Goal: Complete application form: Complete application form

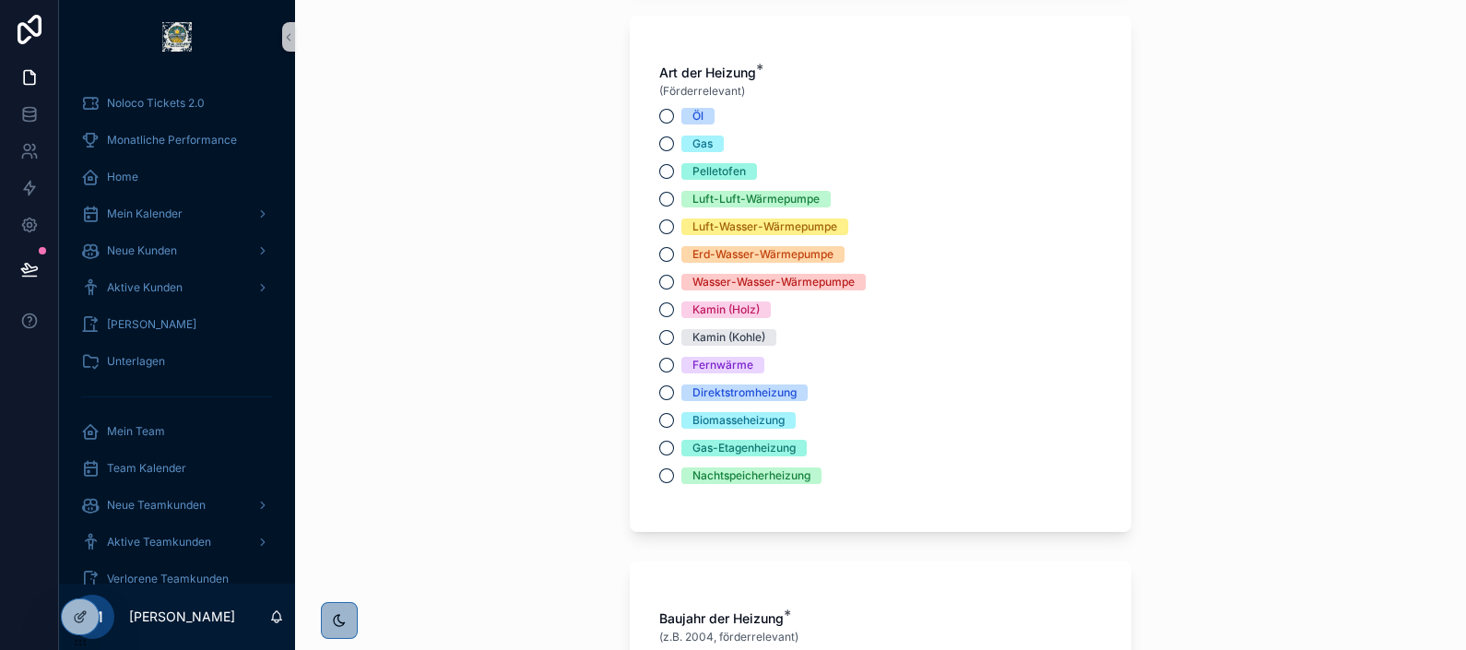
scroll to position [2125, 0]
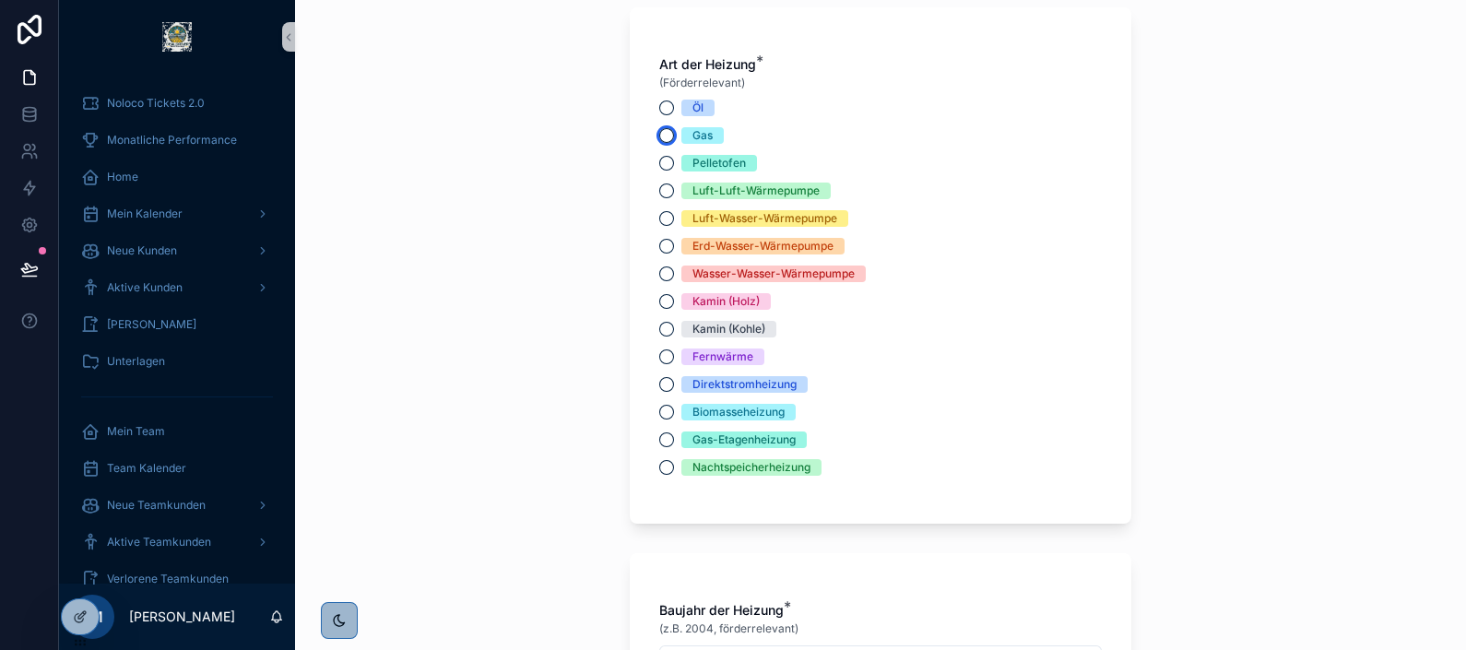
click at [659, 130] on button "Gas" at bounding box center [666, 135] width 15 height 15
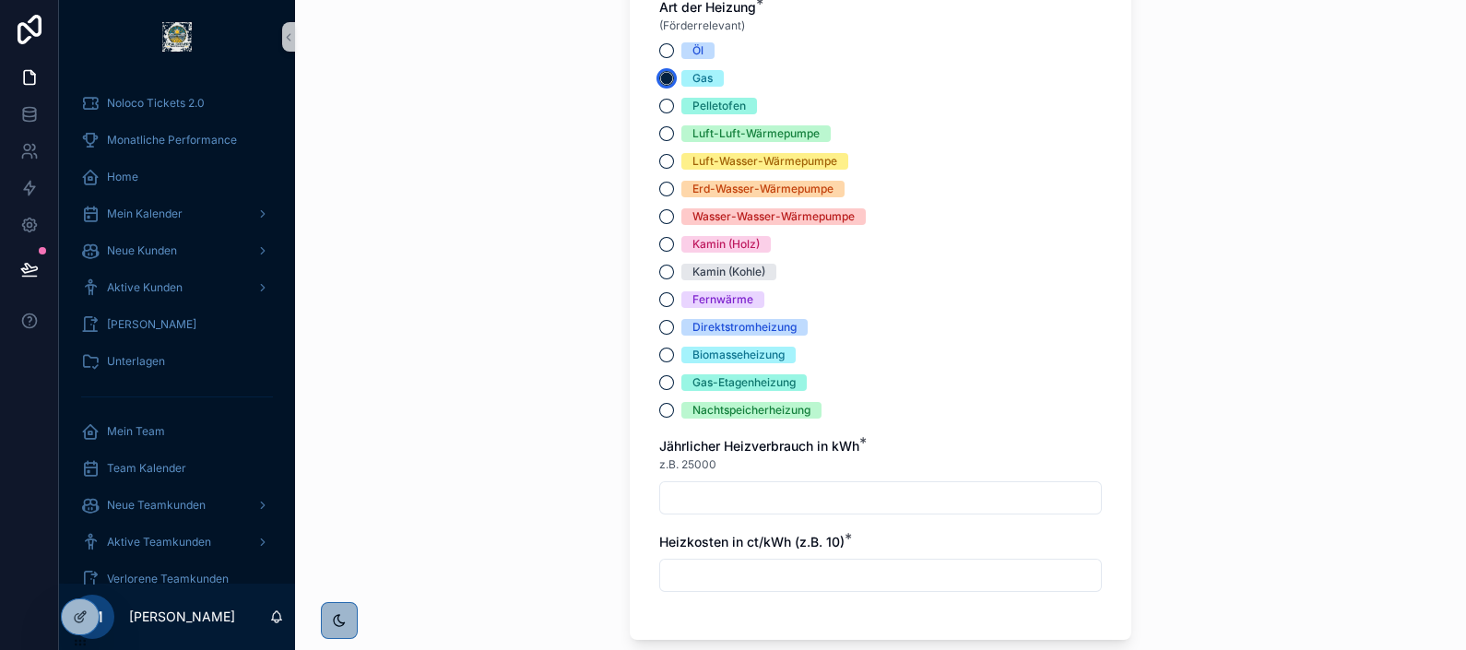
scroll to position [2181, 0]
click at [646, 255] on div "Art der Heizung * (Förderrelevant) Öl Gas Pelletofen Luft-Luft-Wärmepumpe Luft-…" at bounding box center [881, 296] width 502 height 690
click at [662, 272] on button "Kamin (Kohle)" at bounding box center [666, 273] width 15 height 15
click at [659, 184] on button "Erd-Wasser-Wärmepumpe" at bounding box center [666, 190] width 15 height 15
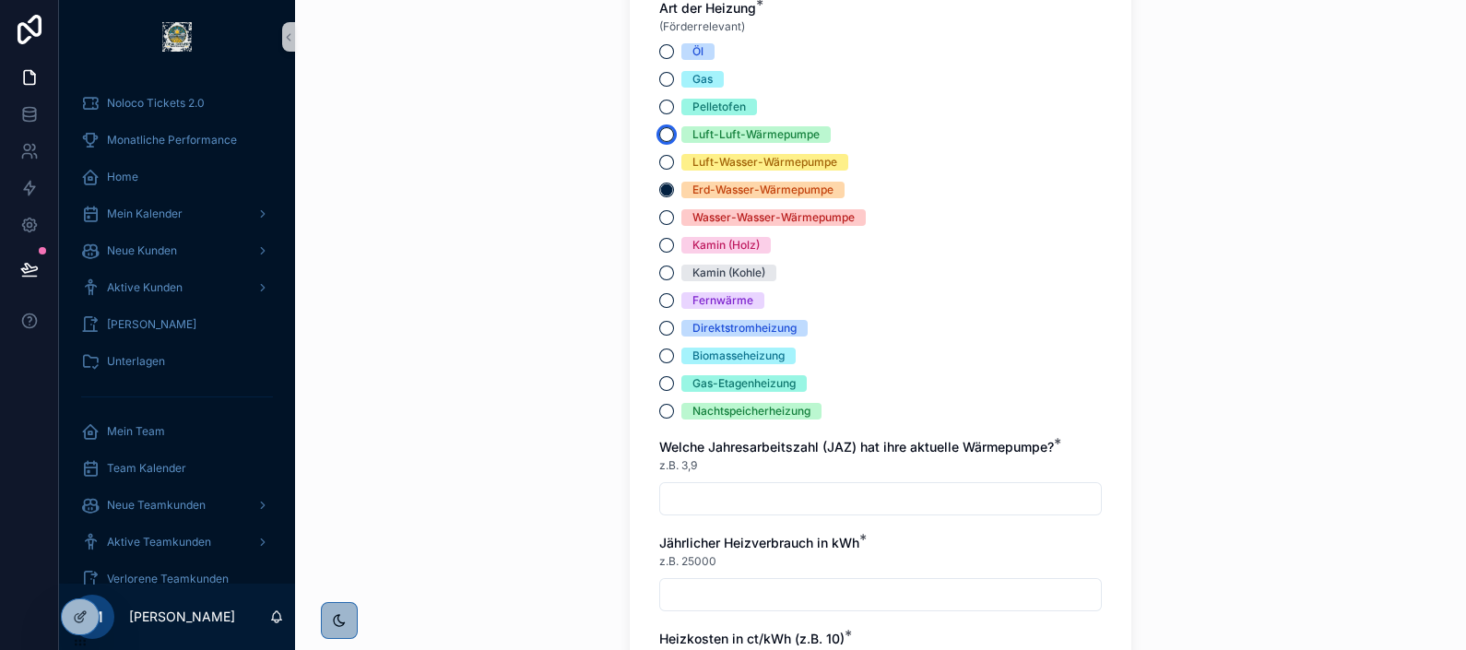
click at [659, 137] on button "Luft-Luft-Wärmepumpe" at bounding box center [666, 134] width 15 height 15
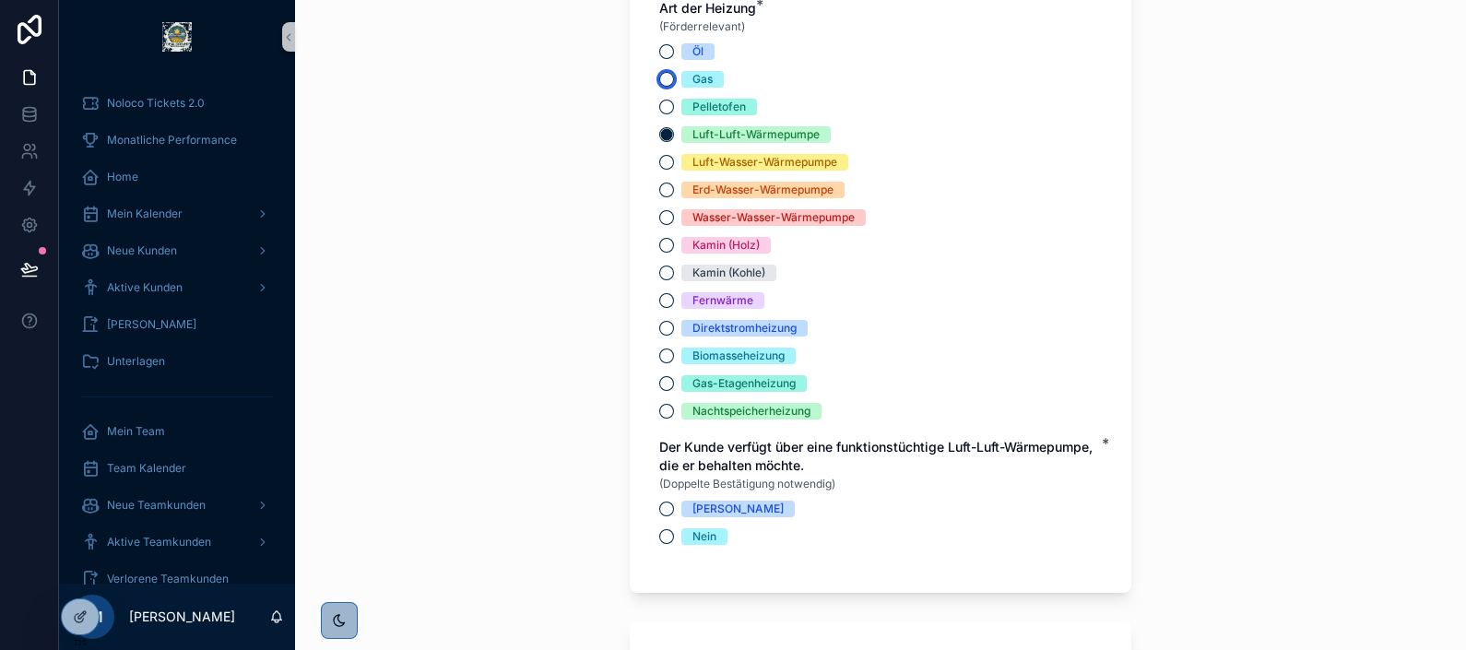
click at [659, 82] on button "Gas" at bounding box center [666, 79] width 15 height 15
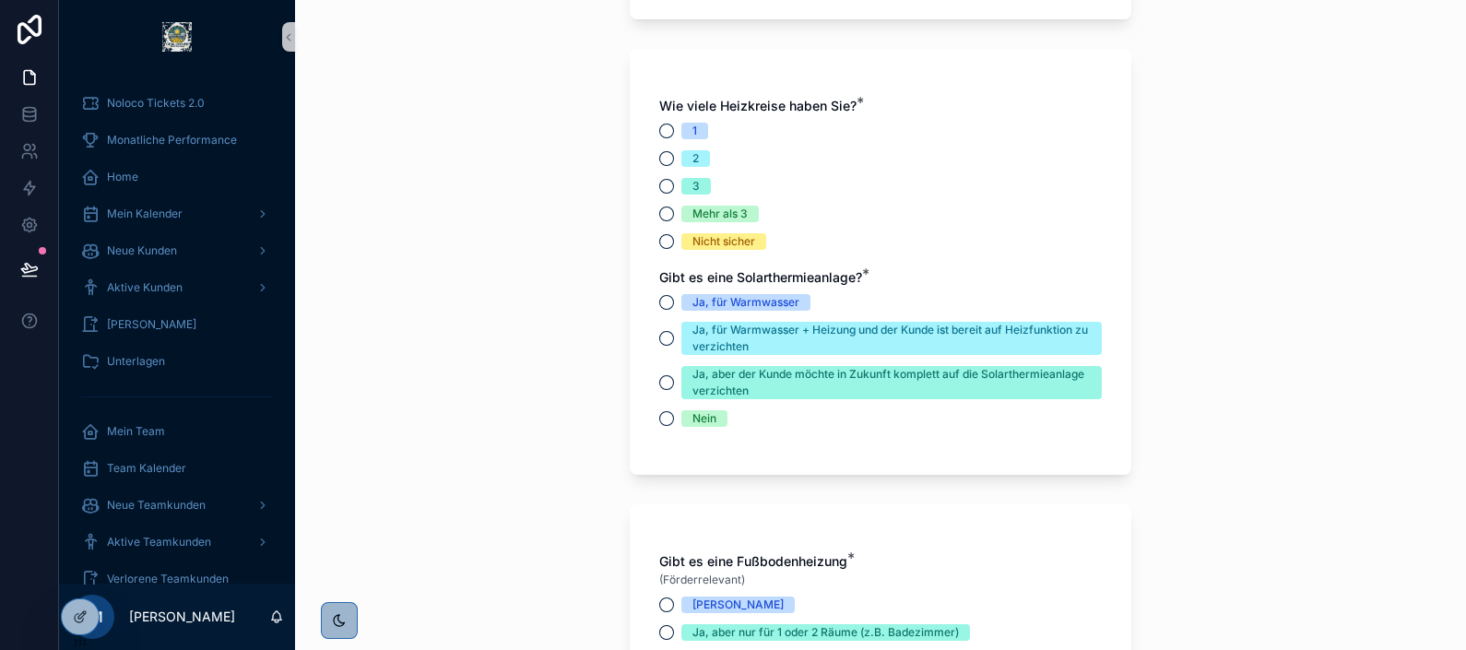
scroll to position [4119, 0]
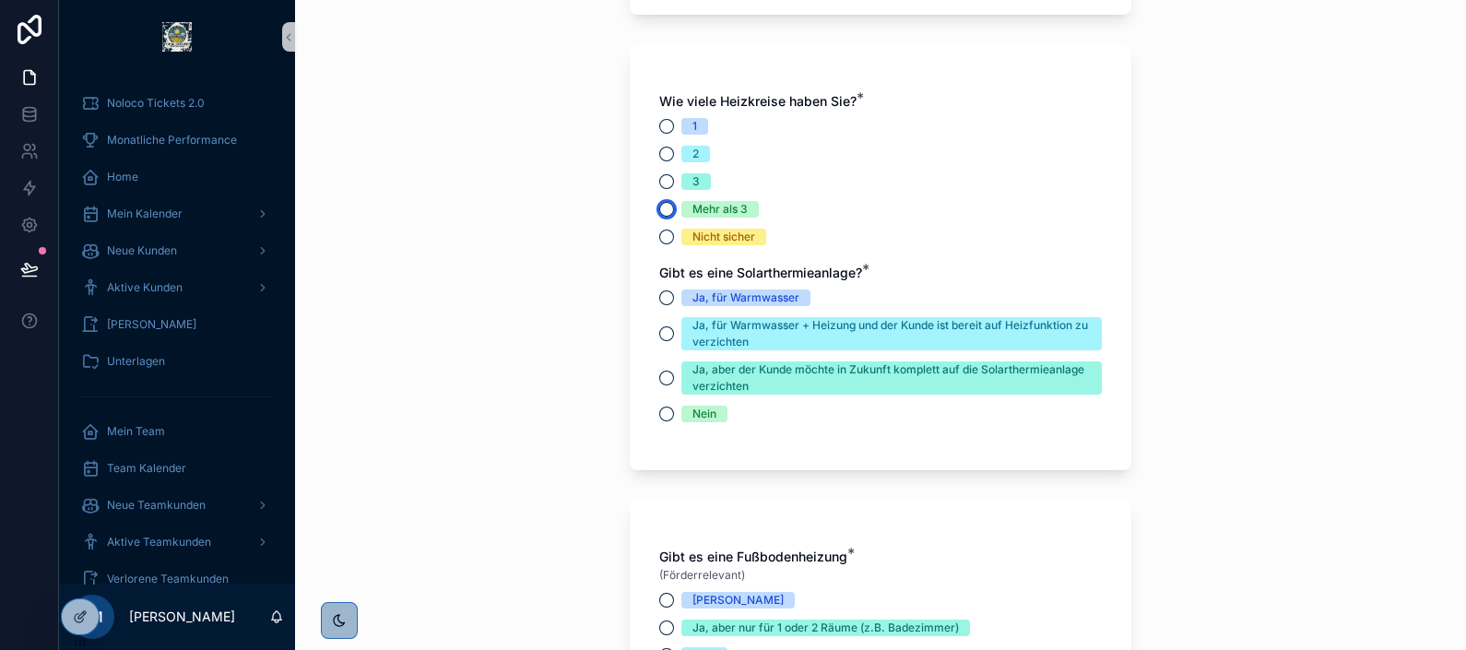
click at [659, 217] on button "Mehr als 3" at bounding box center [666, 209] width 15 height 15
click at [561, 230] on div "**********" at bounding box center [880, 325] width 1171 height 650
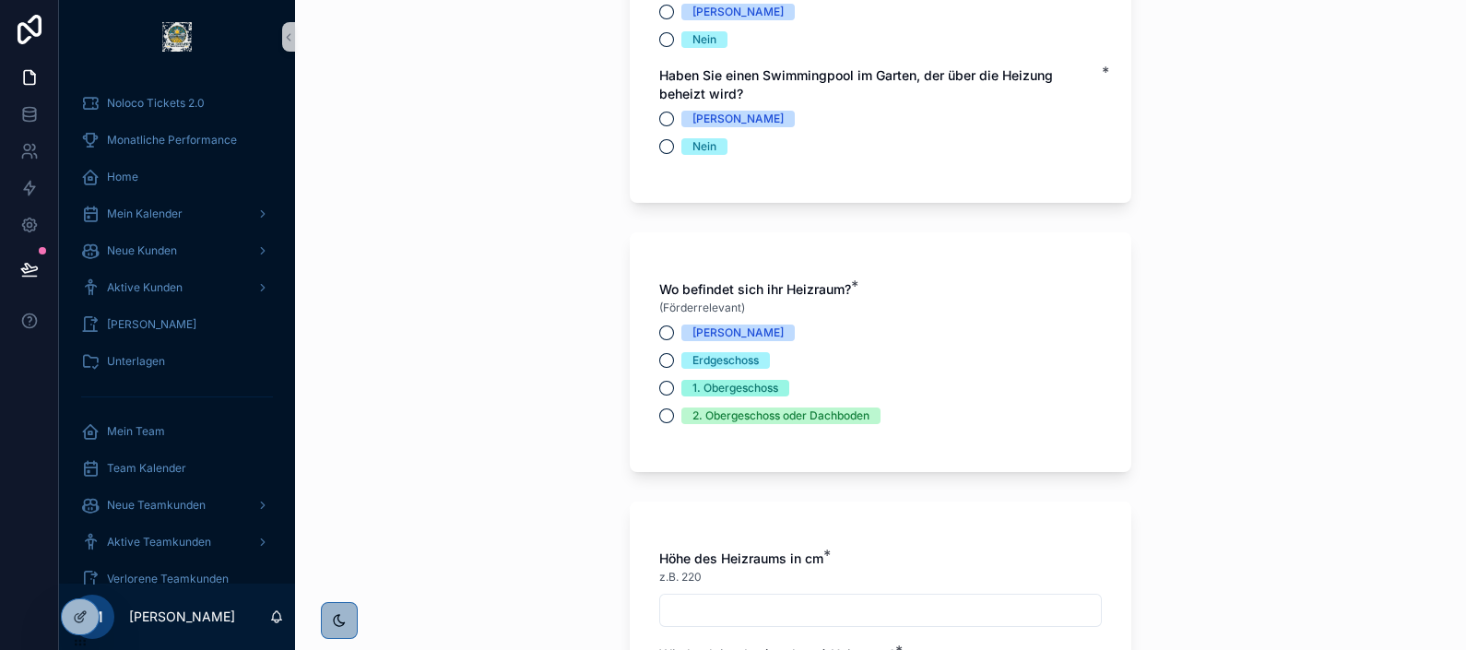
scroll to position [5054, 0]
